Goal: Check status: Check status

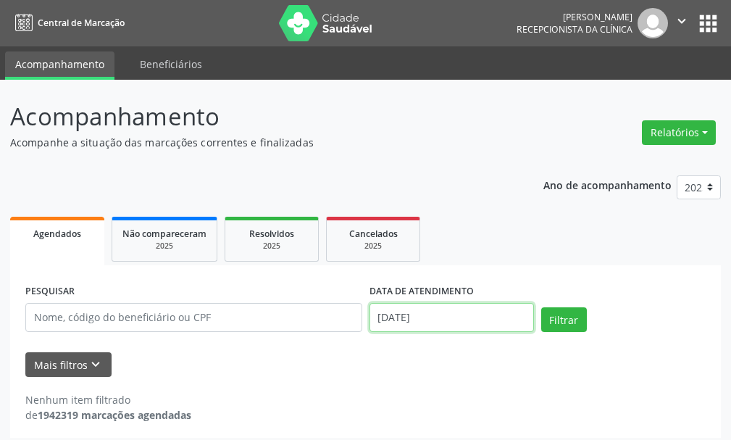
click at [414, 331] on input "[DATE]" at bounding box center [452, 317] width 164 height 29
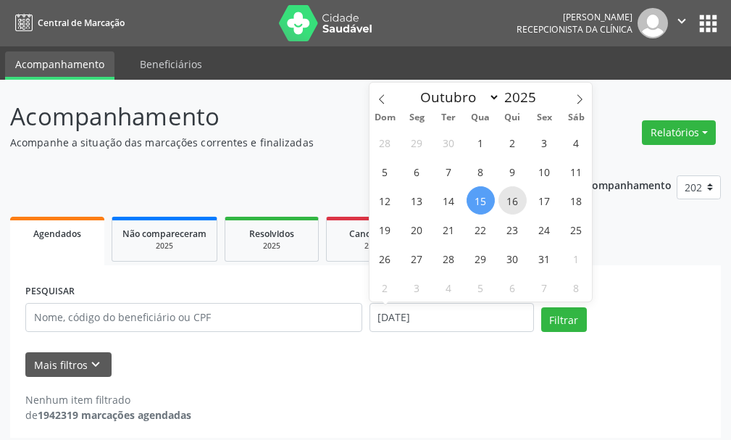
click at [506, 212] on span "16" at bounding box center [513, 200] width 28 height 28
type input "[DATE]"
click at [506, 212] on span "16" at bounding box center [513, 200] width 28 height 28
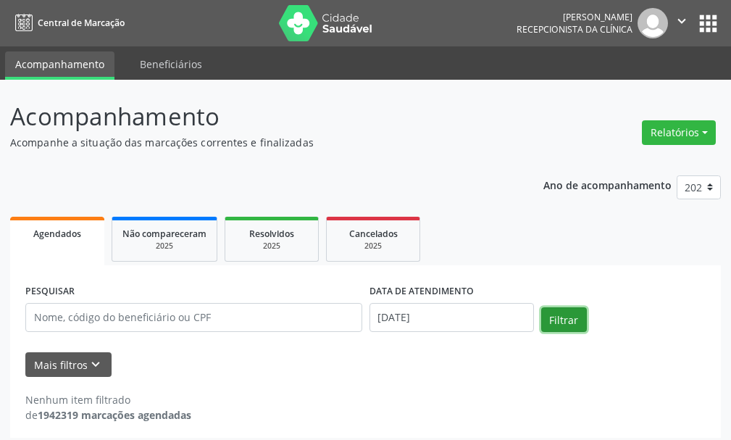
click at [554, 317] on button "Filtrar" at bounding box center [564, 319] width 46 height 25
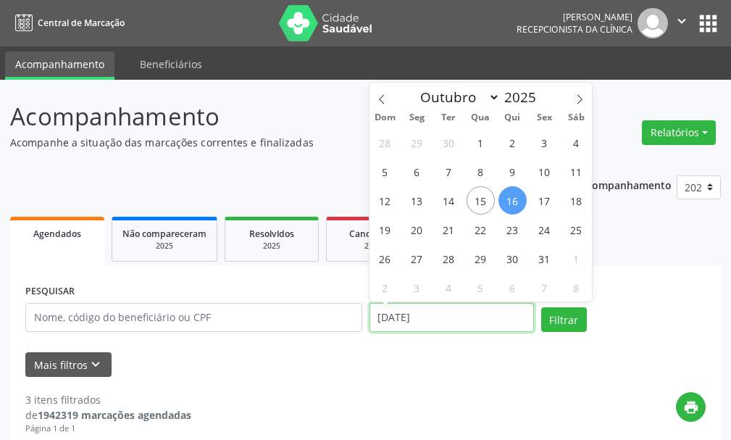
click at [409, 320] on input "[DATE]" at bounding box center [452, 317] width 164 height 29
